Goal: Navigation & Orientation: Find specific page/section

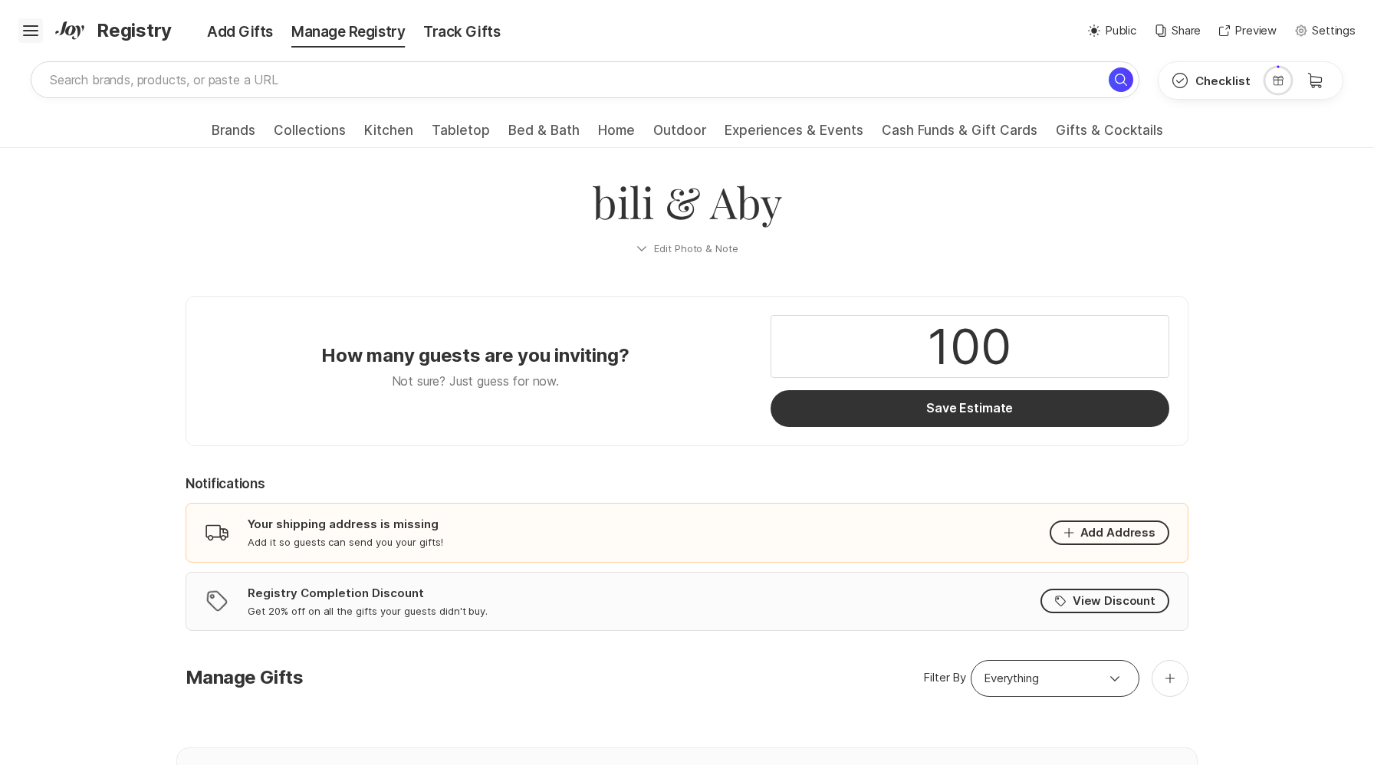
click at [28, 33] on icon "Hamburger" at bounding box center [30, 30] width 25 height 25
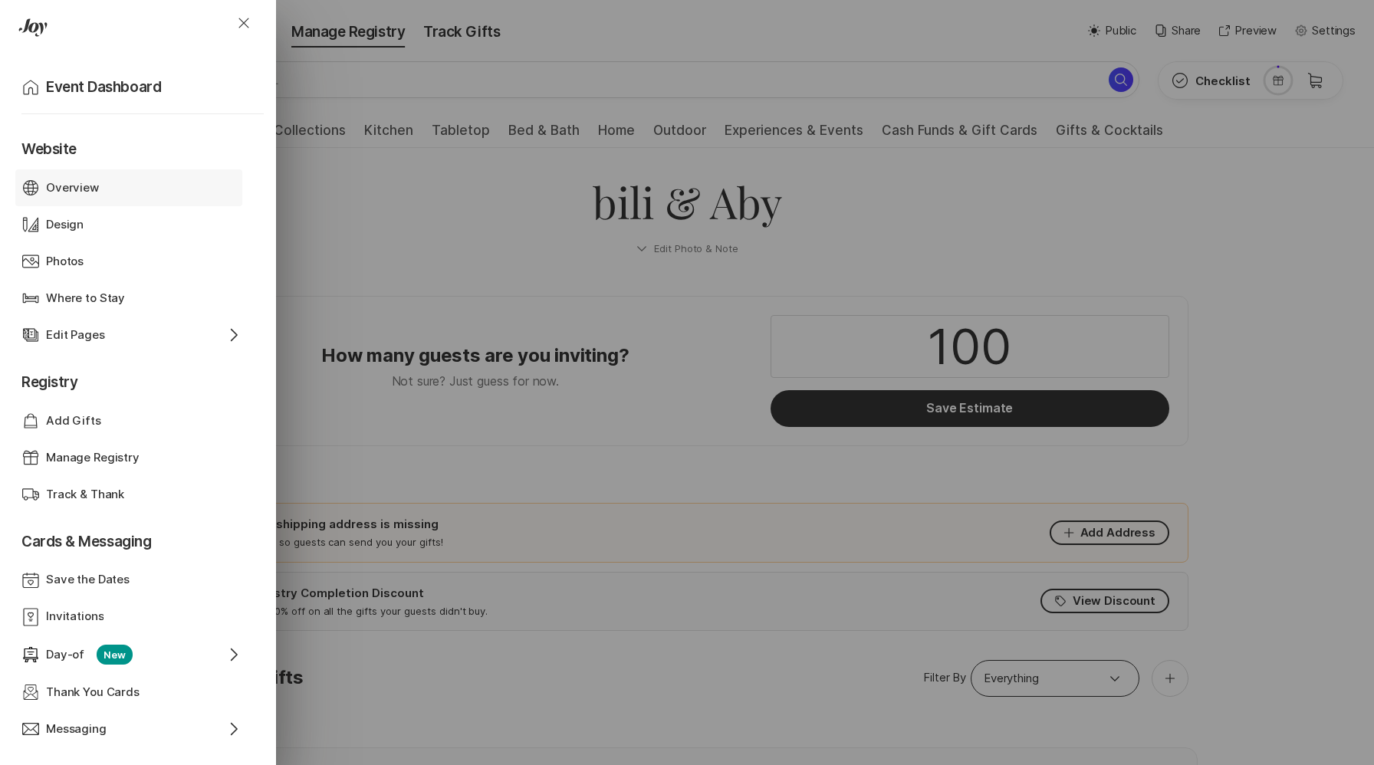
click at [130, 185] on div "Overview" at bounding box center [129, 188] width 166 height 18
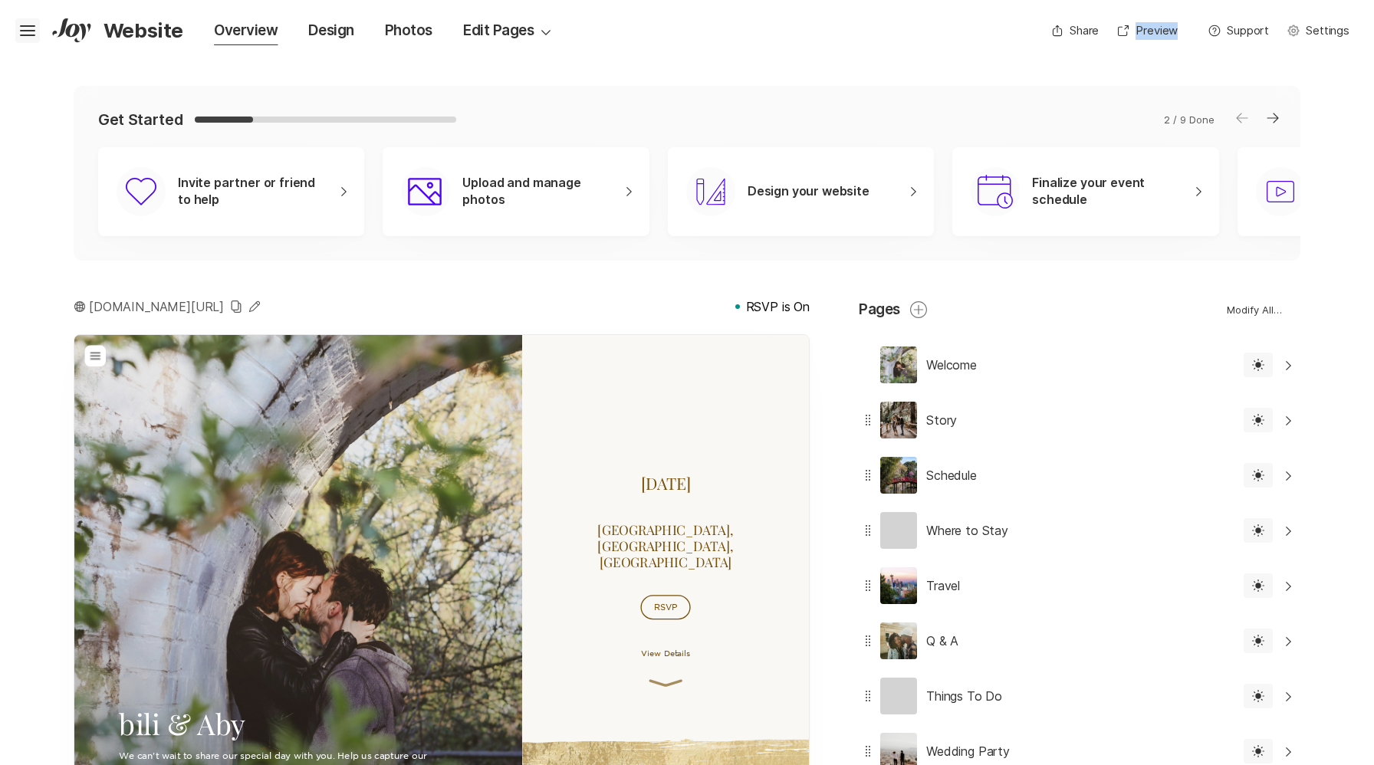
click at [21, 32] on icon "Hamburger" at bounding box center [27, 30] width 25 height 25
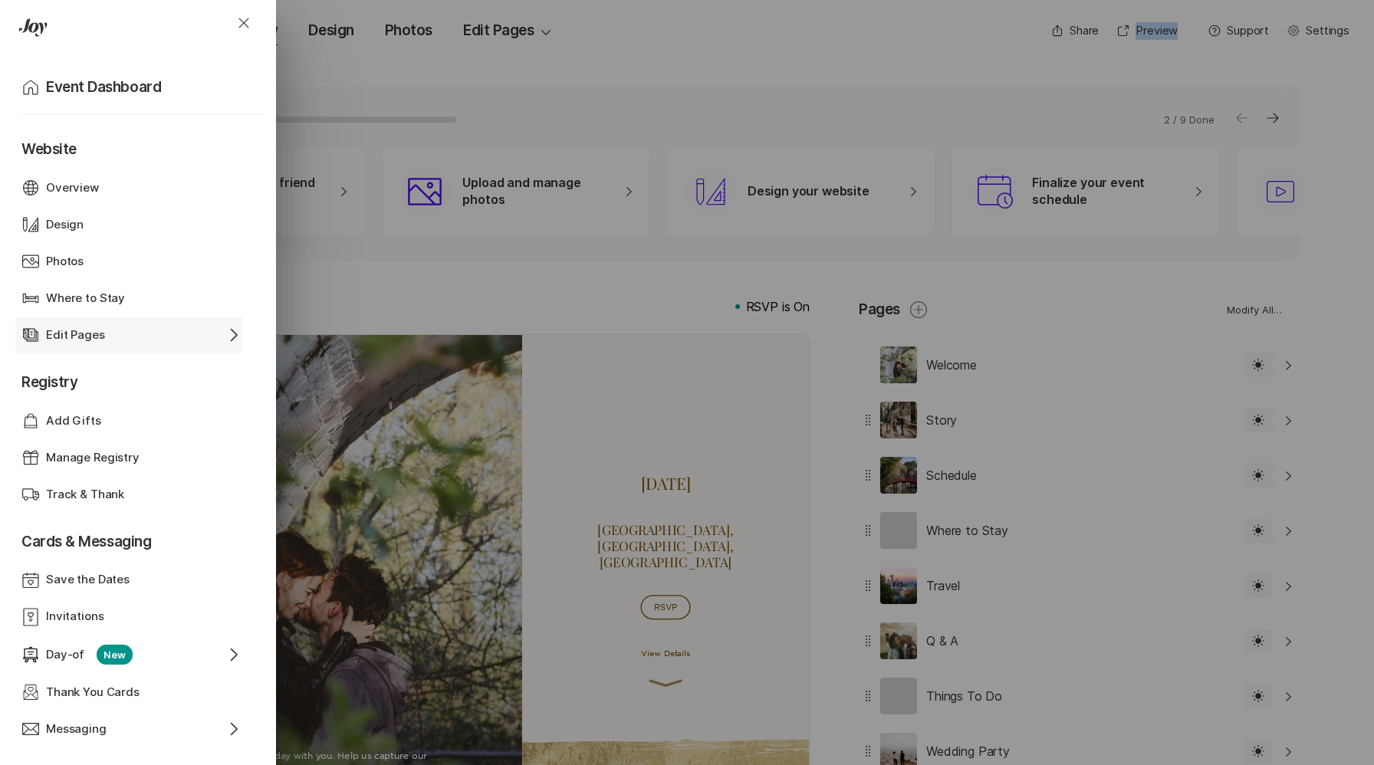
click at [224, 331] on icon "Chevron Right" at bounding box center [233, 335] width 18 height 18
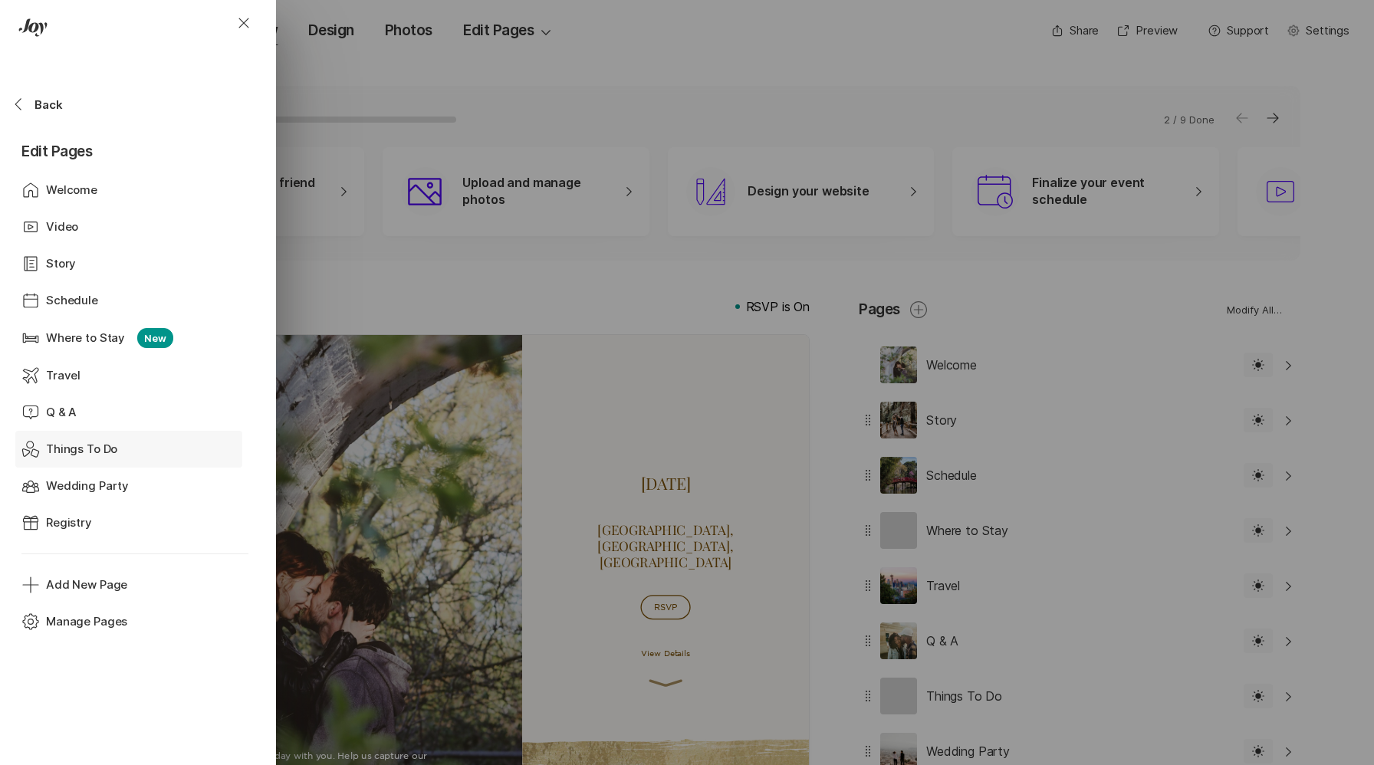
click at [133, 448] on div "Things To Do" at bounding box center [129, 450] width 166 height 18
